Goal: Information Seeking & Learning: Find specific page/section

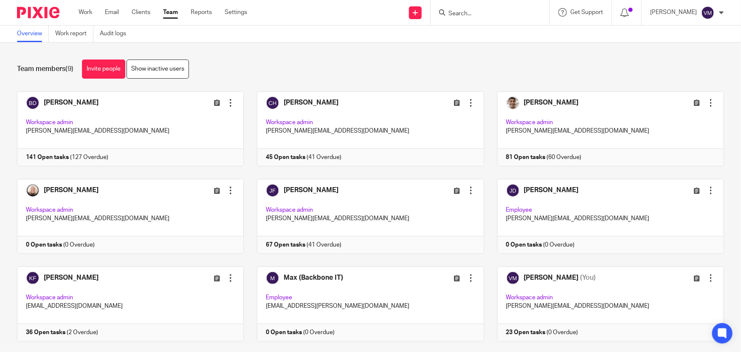
click at [496, 11] on input "Search" at bounding box center [486, 14] width 76 height 8
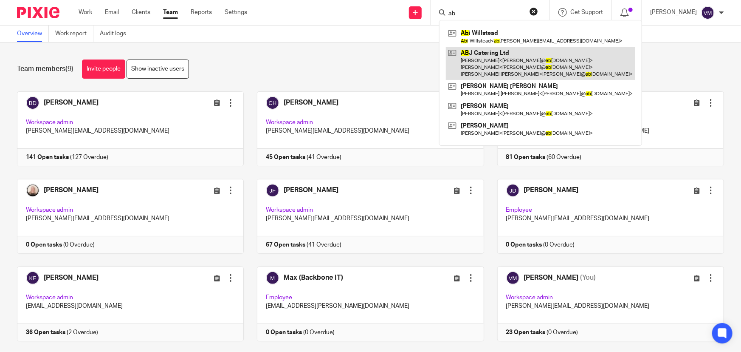
type input "ab"
click at [511, 55] on link at bounding box center [540, 64] width 189 height 34
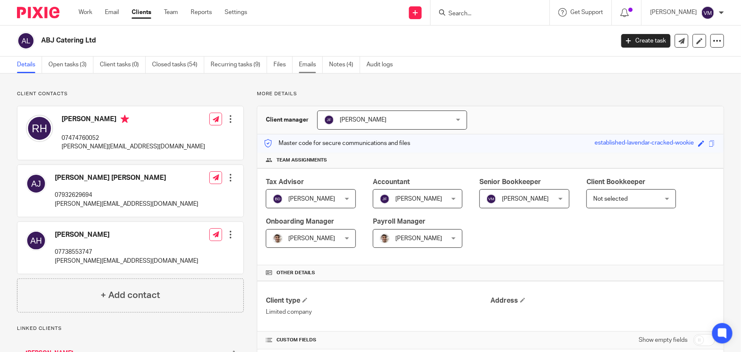
click at [310, 64] on link "Emails" at bounding box center [311, 64] width 24 height 17
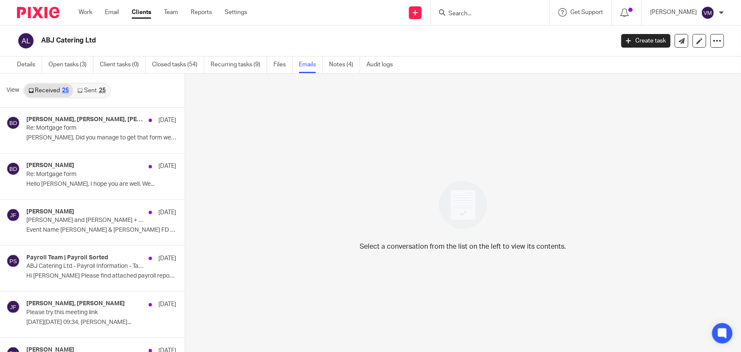
click at [90, 89] on link "Sent 25" at bounding box center [91, 91] width 37 height 14
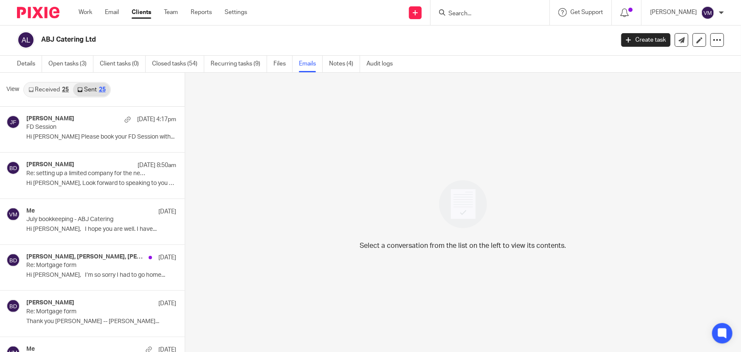
click at [64, 89] on div "25" at bounding box center [65, 90] width 7 height 6
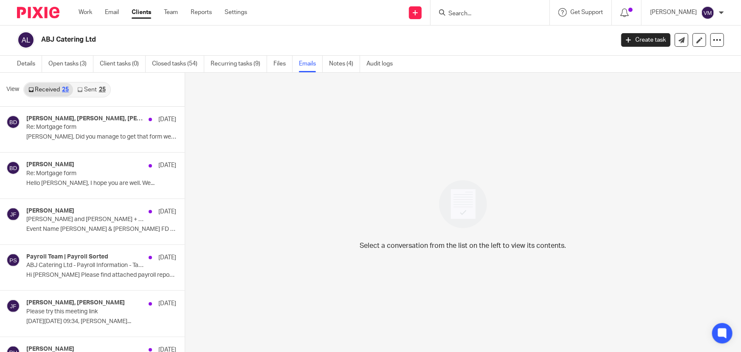
click at [91, 89] on link "Sent 25" at bounding box center [91, 90] width 37 height 14
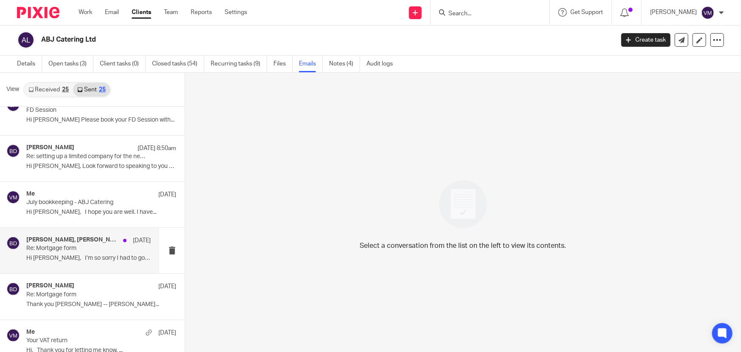
scroll to position [0, 0]
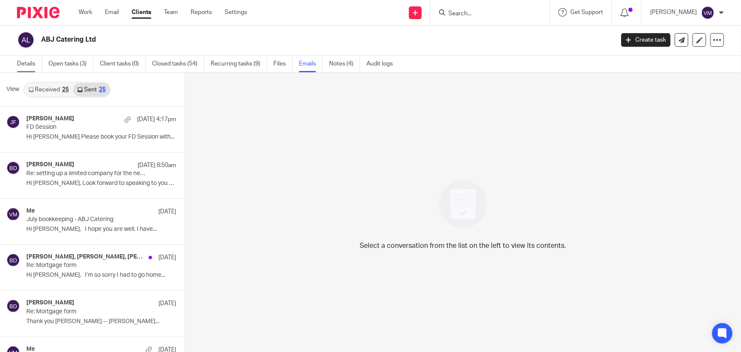
click at [33, 62] on link "Details" at bounding box center [29, 64] width 25 height 17
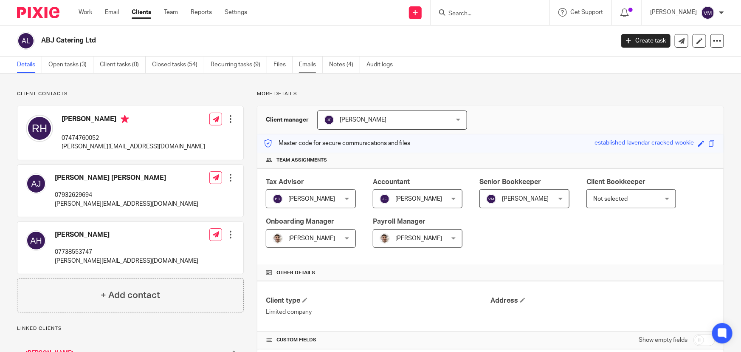
click at [307, 64] on link "Emails" at bounding box center [311, 64] width 24 height 17
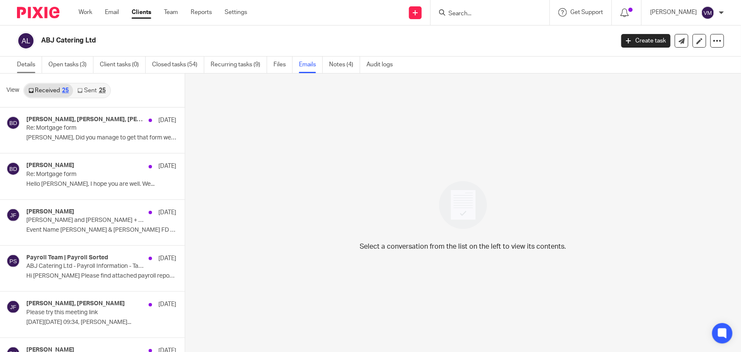
click at [20, 63] on link "Details" at bounding box center [29, 64] width 25 height 17
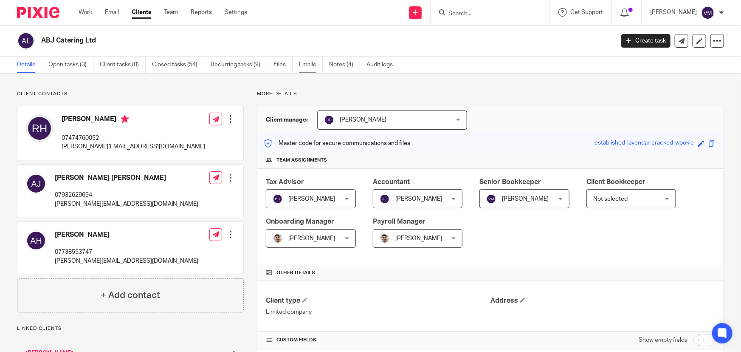
click at [314, 62] on link "Emails" at bounding box center [311, 64] width 24 height 17
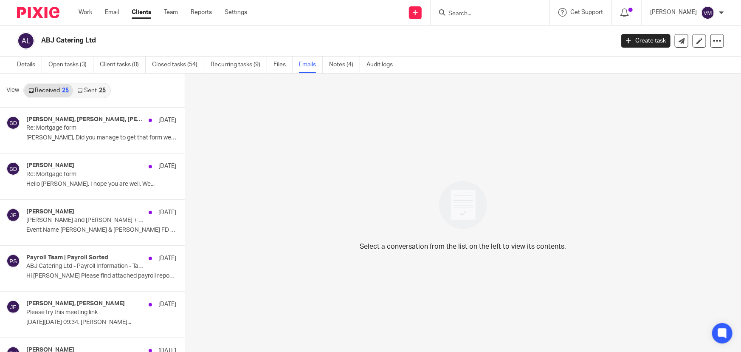
click at [89, 89] on link "Sent 25" at bounding box center [91, 91] width 37 height 14
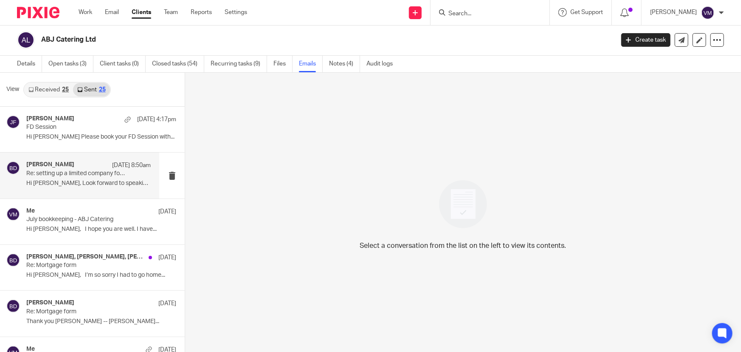
click at [51, 174] on p "Re: setting up a limited company for the new coffee shop" at bounding box center [76, 173] width 100 height 7
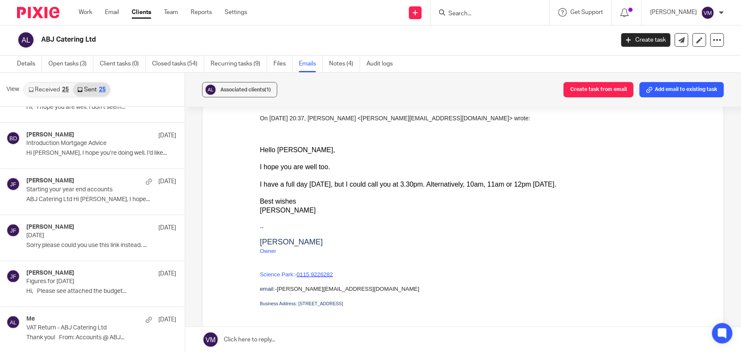
scroll to position [347, 0]
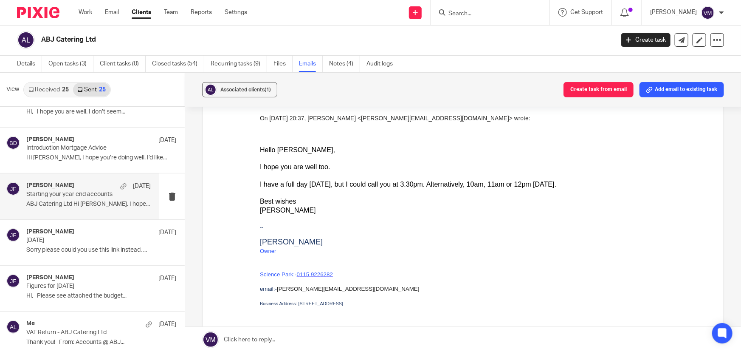
click at [50, 187] on div "Jill Fox 31 Jul" at bounding box center [88, 186] width 124 height 8
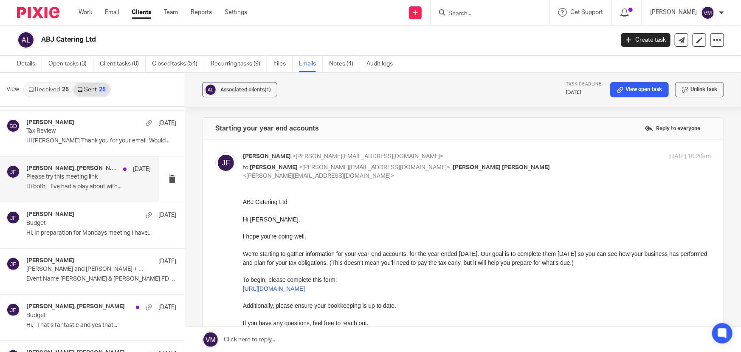
scroll to position [733, 0]
click at [50, 186] on p "Hi both, I’ve had a play about with..." at bounding box center [88, 185] width 124 height 7
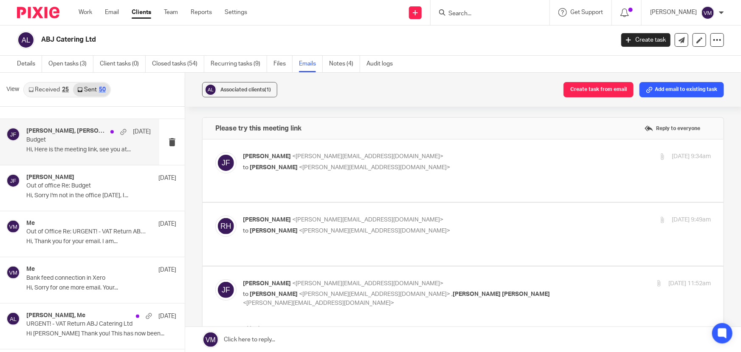
scroll to position [1081, 0]
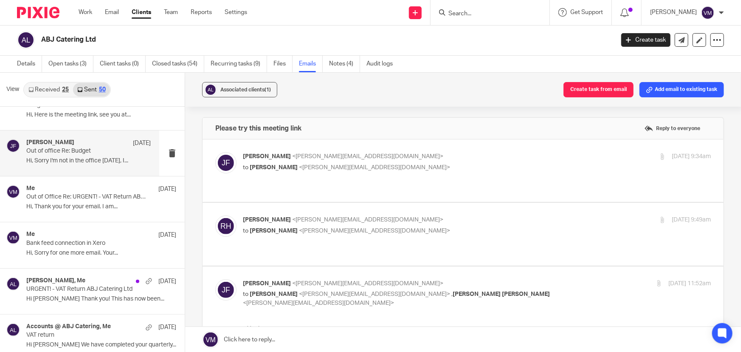
click at [64, 153] on p "Out of office Re: Budget" at bounding box center [76, 150] width 100 height 7
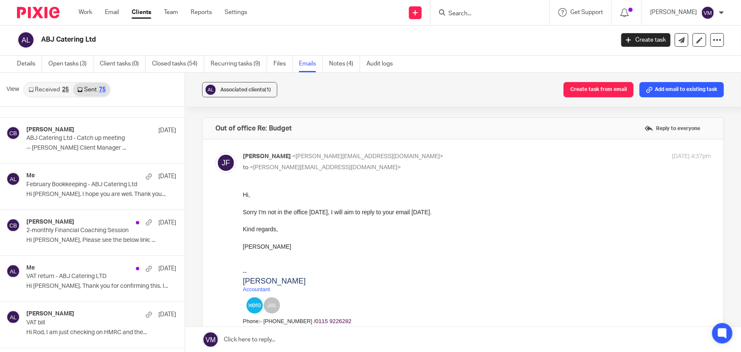
scroll to position [2162, 0]
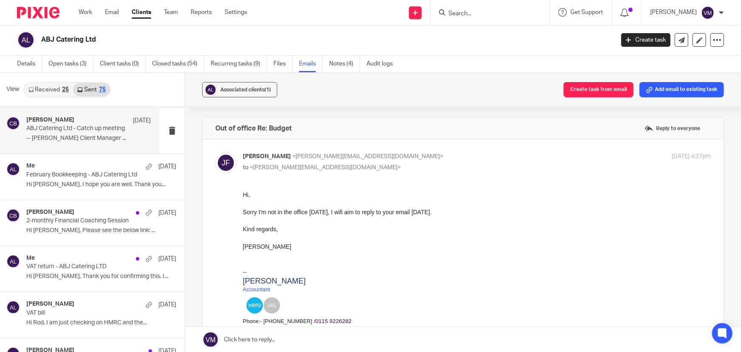
click at [51, 135] on p "-- Clara Butterworth Client Manager ..." at bounding box center [88, 138] width 124 height 7
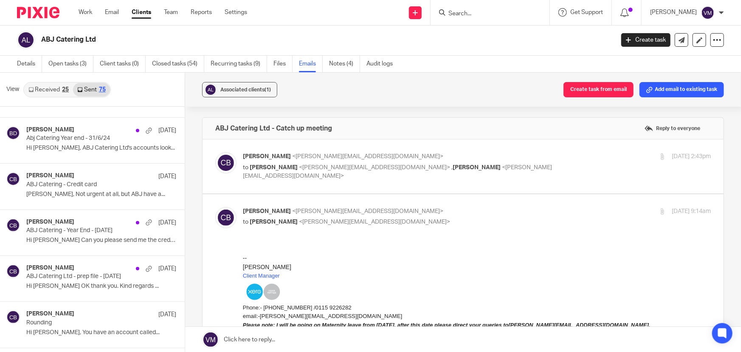
scroll to position [2973, 0]
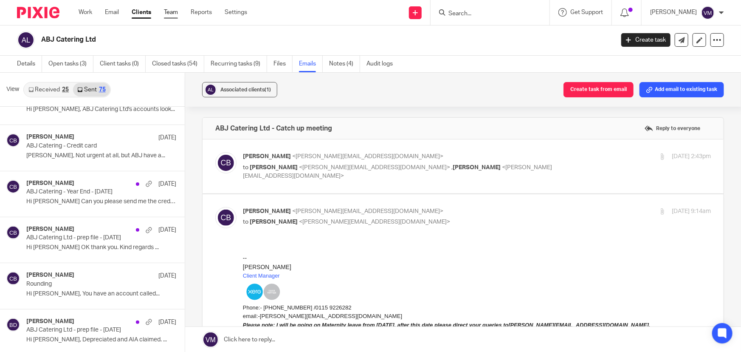
click at [179, 10] on ul "Work Email Clients Team Reports Settings" at bounding box center [169, 12] width 181 height 8
click at [173, 12] on link "Team" at bounding box center [171, 12] width 14 height 8
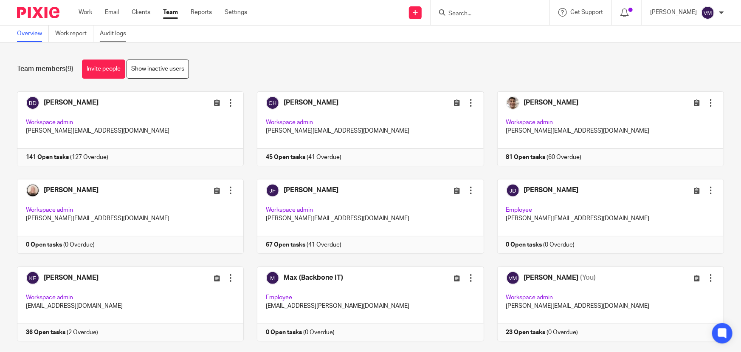
click at [121, 31] on link "Audit logs" at bounding box center [116, 33] width 33 height 17
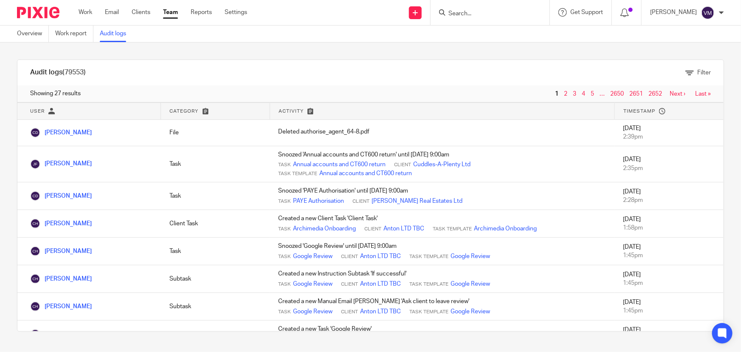
click at [171, 11] on link "Team" at bounding box center [170, 12] width 15 height 8
